Goal: Task Accomplishment & Management: Manage account settings

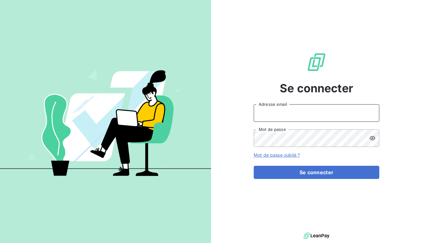
click at [300, 116] on input "Adresse email" at bounding box center [317, 113] width 126 height 18
type input "[EMAIL_ADDRESS][DOMAIN_NAME]"
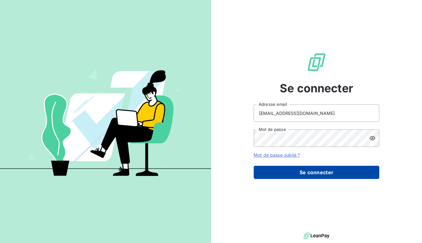
click at [309, 170] on button "Se connecter" at bounding box center [317, 172] width 126 height 13
